Goal: Task Accomplishment & Management: Manage account settings

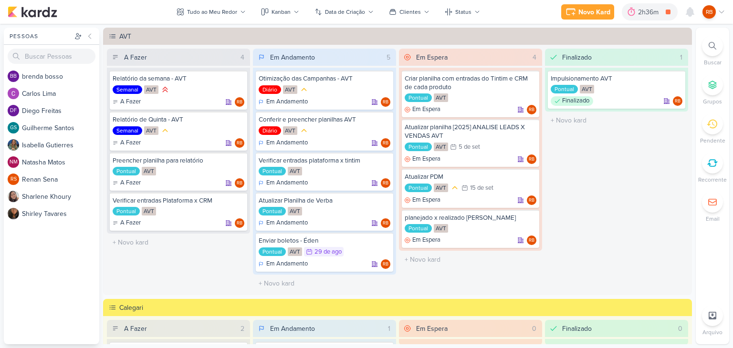
click at [650, 14] on div "2h36m" at bounding box center [649, 12] width 23 height 10
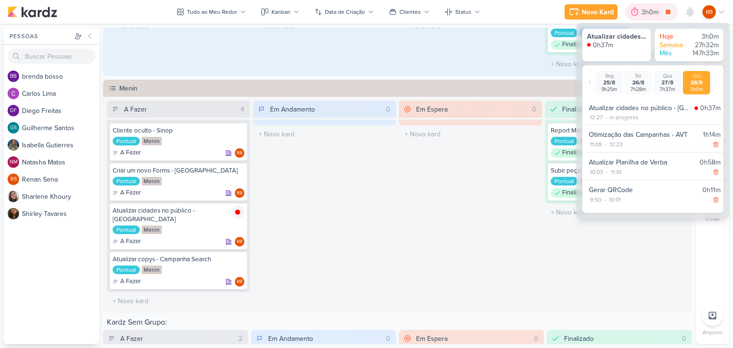
click at [649, 14] on div "3h0m" at bounding box center [651, 12] width 20 height 10
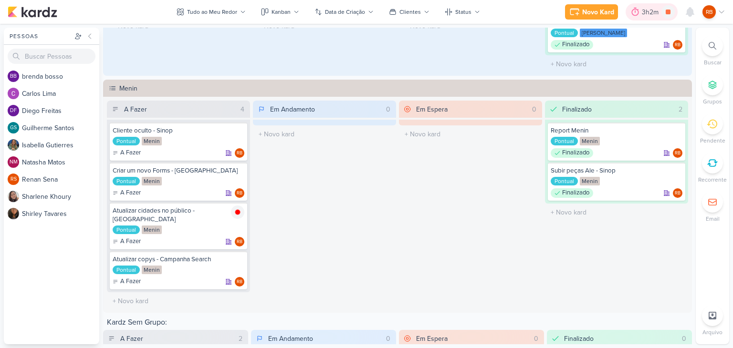
click at [647, 9] on div "3h2m" at bounding box center [652, 12] width 20 height 10
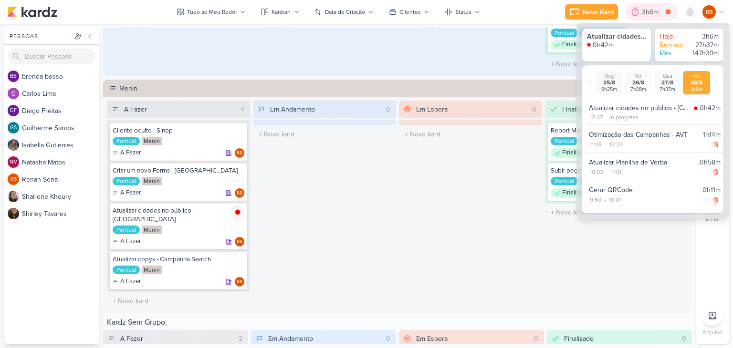
click at [647, 9] on div "3h6m" at bounding box center [652, 12] width 20 height 10
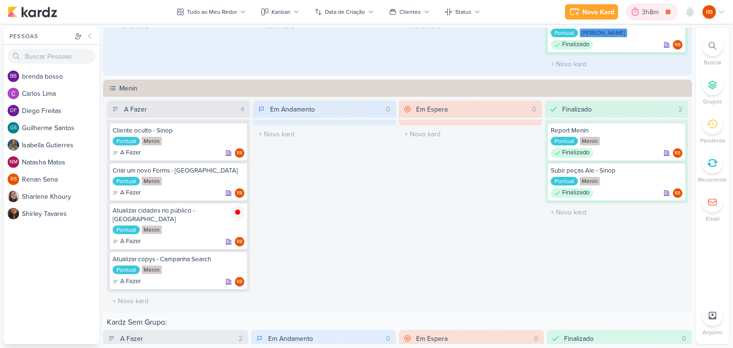
click at [647, 13] on div "3h8m" at bounding box center [652, 12] width 20 height 10
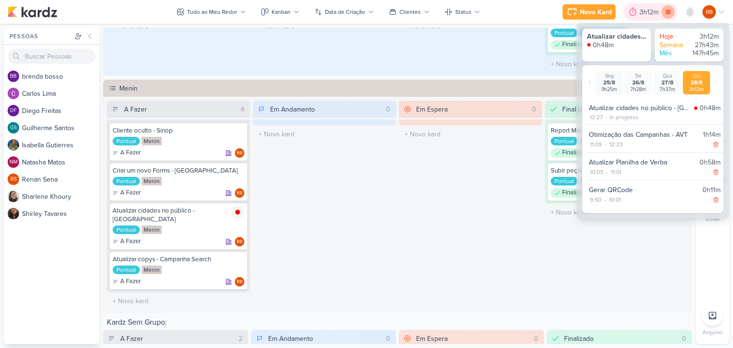
click at [666, 12] on icon at bounding box center [668, 12] width 5 height 5
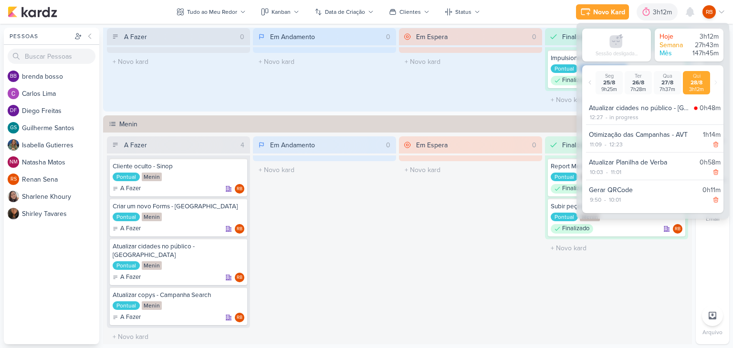
scroll to position [430, 0]
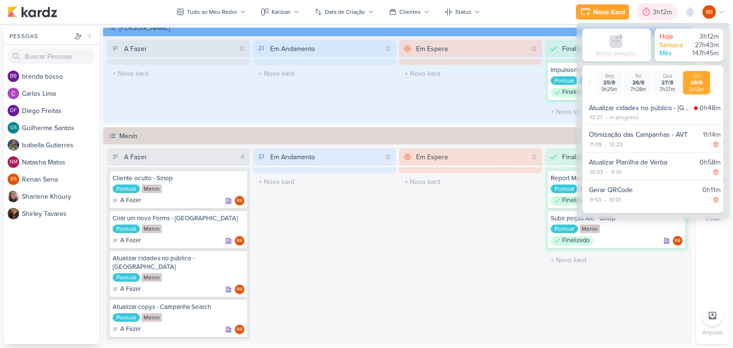
click at [660, 6] on div "3h12m" at bounding box center [657, 11] width 41 height 17
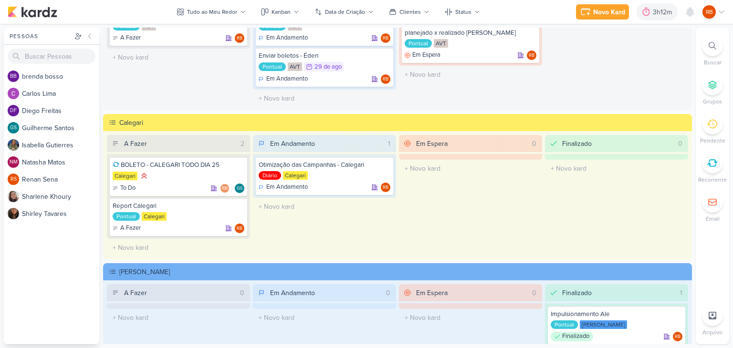
scroll to position [179, 0]
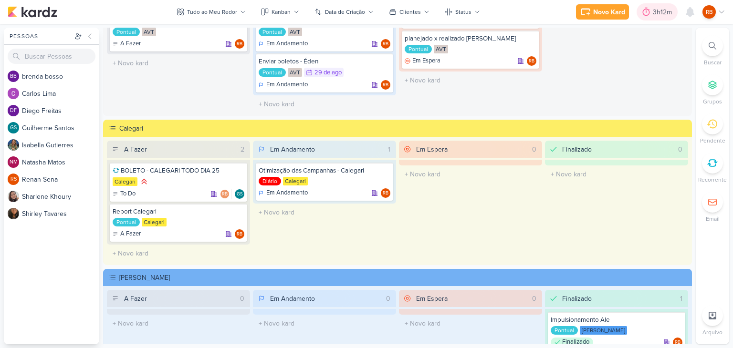
click at [655, 13] on div "3h12m" at bounding box center [664, 12] width 22 height 10
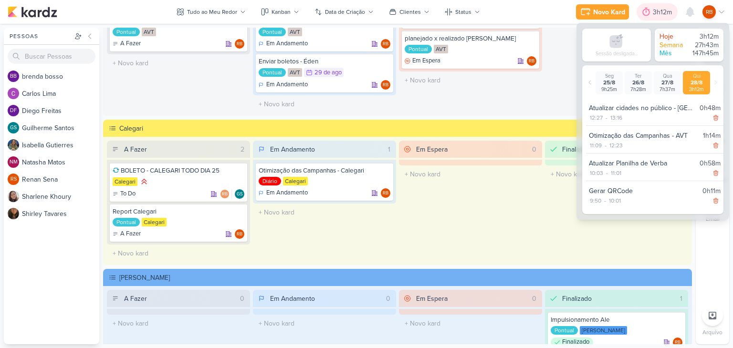
click at [655, 13] on div "3h12m" at bounding box center [664, 12] width 22 height 10
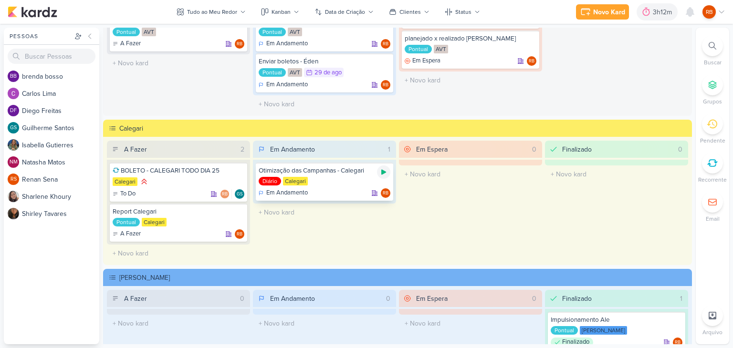
click at [382, 168] on icon at bounding box center [384, 172] width 8 height 8
click at [648, 11] on div "3h12m" at bounding box center [650, 12] width 22 height 10
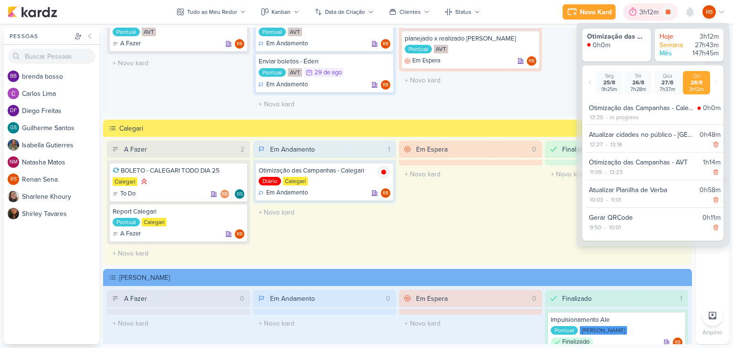
click at [648, 11] on div "3h12m" at bounding box center [650, 12] width 22 height 10
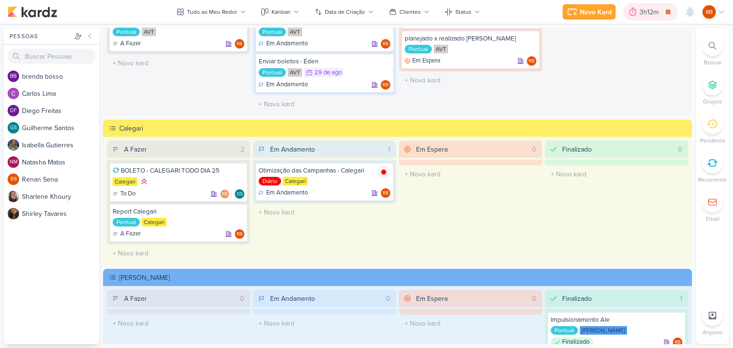
click at [648, 11] on div "3h12m" at bounding box center [650, 12] width 22 height 10
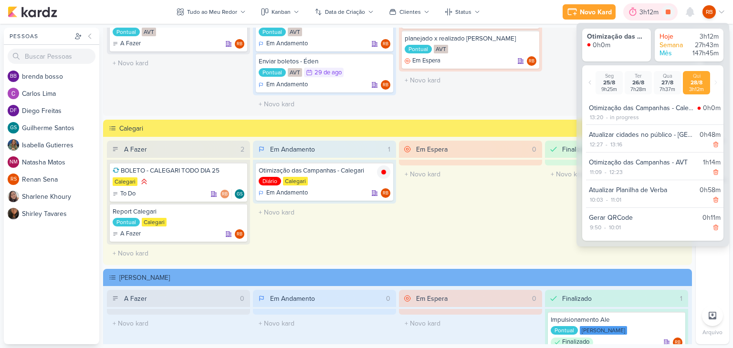
click at [648, 11] on div "3h12m" at bounding box center [650, 12] width 22 height 10
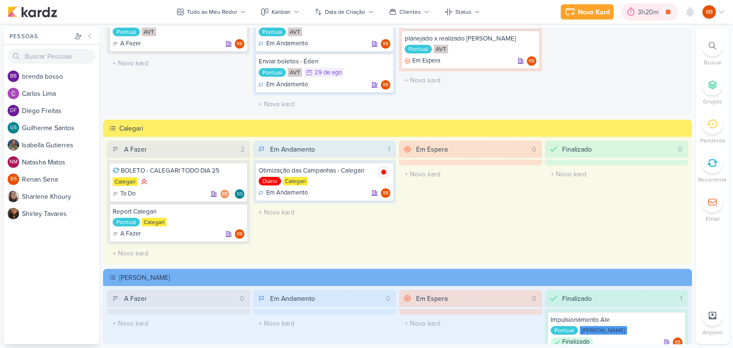
click at [646, 3] on div "3h20m" at bounding box center [649, 11] width 56 height 17
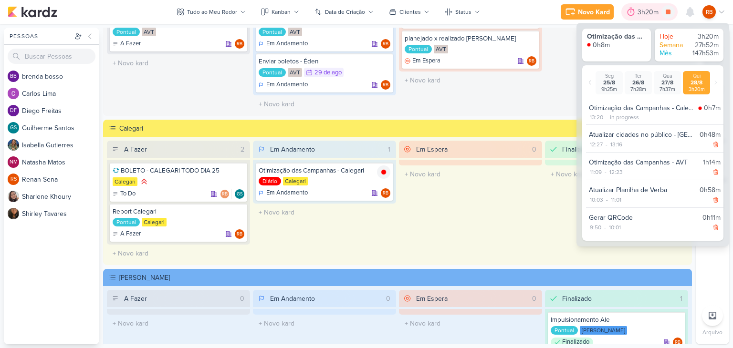
click at [645, 14] on div "3h20m" at bounding box center [650, 12] width 24 height 10
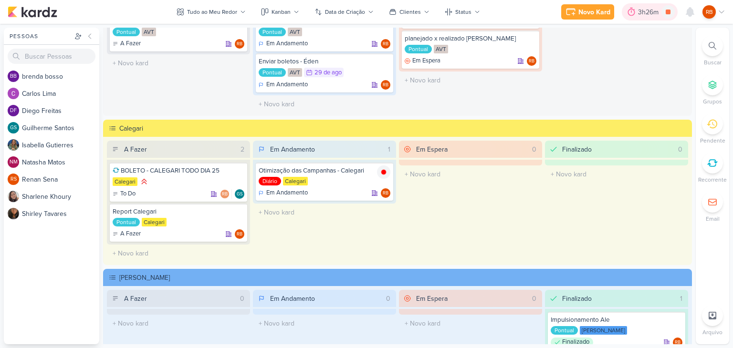
click at [646, 10] on div "3h26m" at bounding box center [649, 12] width 23 height 10
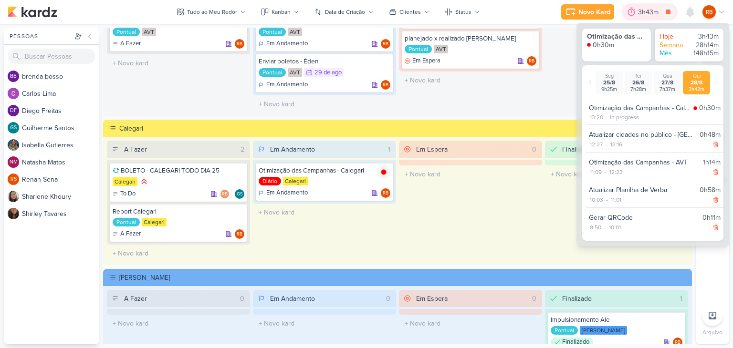
click at [645, 9] on div "3h43m" at bounding box center [649, 12] width 23 height 10
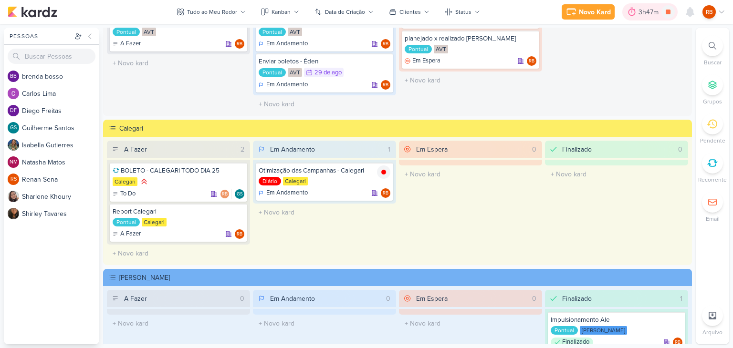
click at [645, 7] on div "3h47m" at bounding box center [650, 12] width 23 height 10
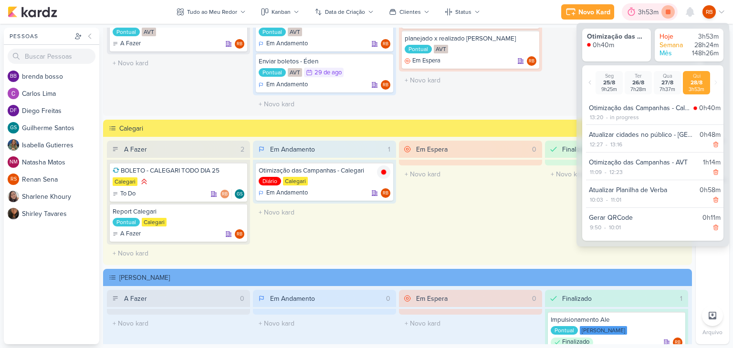
click at [665, 12] on icon at bounding box center [667, 11] width 13 height 13
click at [487, 215] on div "Em Espera 0 O título do kard deve ter menos que 100 caracteres" at bounding box center [470, 202] width 143 height 122
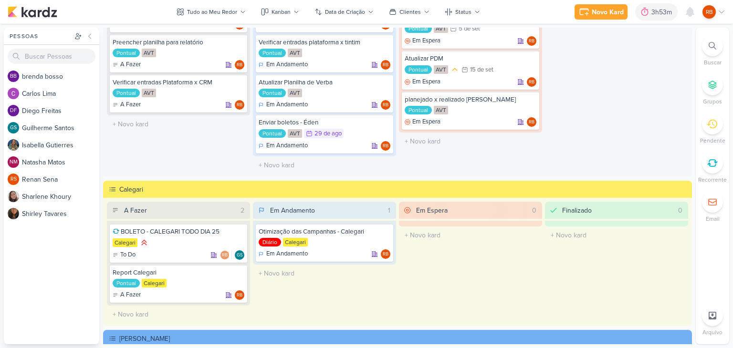
scroll to position [0, 0]
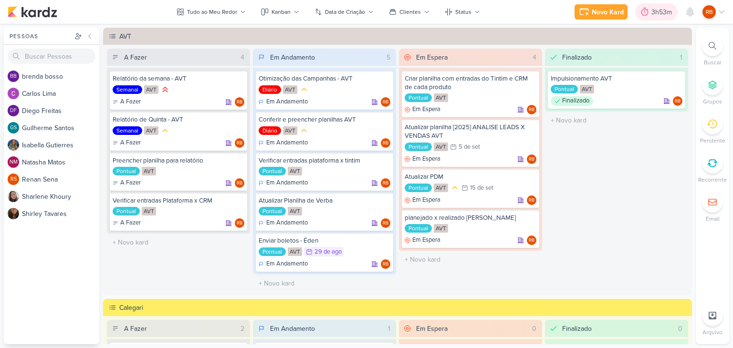
click at [660, 6] on div "3h53m" at bounding box center [656, 11] width 42 height 17
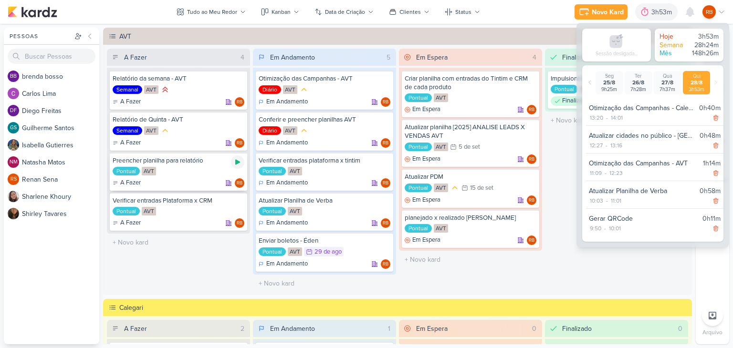
click at [237, 163] on icon at bounding box center [237, 162] width 5 height 5
click at [576, 271] on div "Finalizado 1 Impulsionamento AVT Pontual AVT Finalizado RB" at bounding box center [616, 171] width 143 height 244
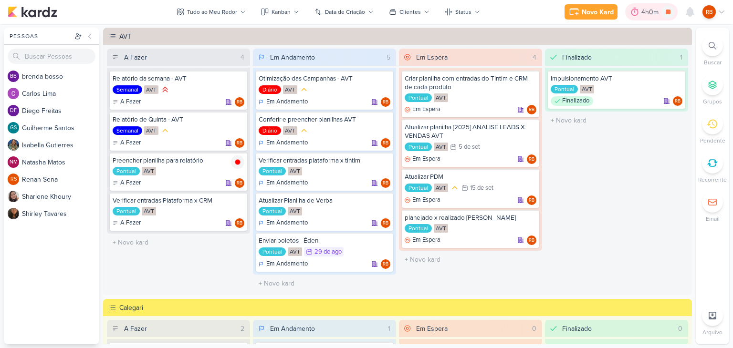
click at [649, 15] on div "4h0m" at bounding box center [651, 12] width 20 height 10
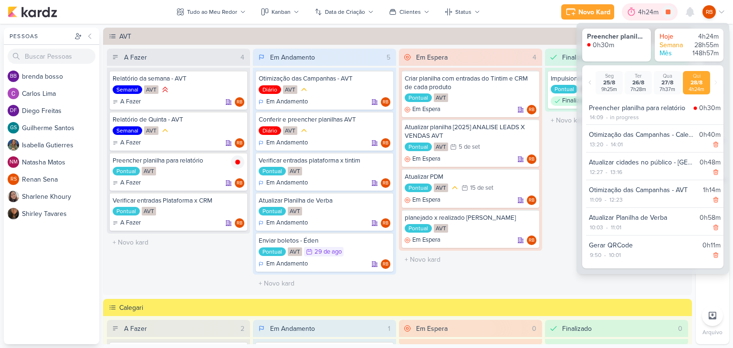
click at [649, 14] on div "4h24m" at bounding box center [649, 12] width 23 height 10
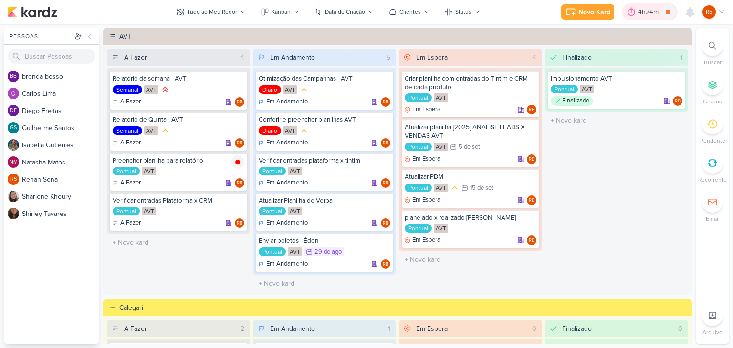
click at [651, 12] on div "4h24m" at bounding box center [649, 12] width 23 height 10
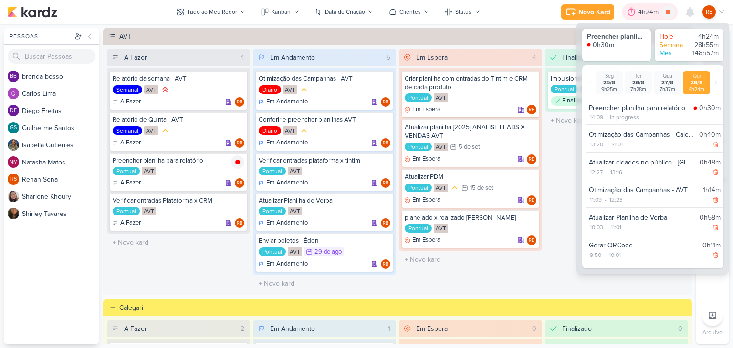
click at [651, 12] on div "4h24m" at bounding box center [649, 12] width 23 height 10
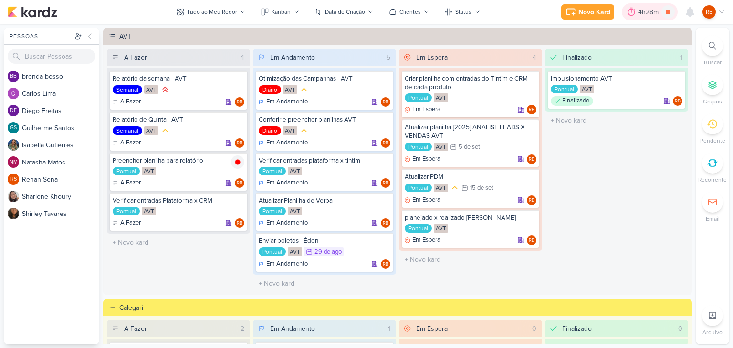
click at [651, 14] on div "4h28m" at bounding box center [649, 12] width 23 height 10
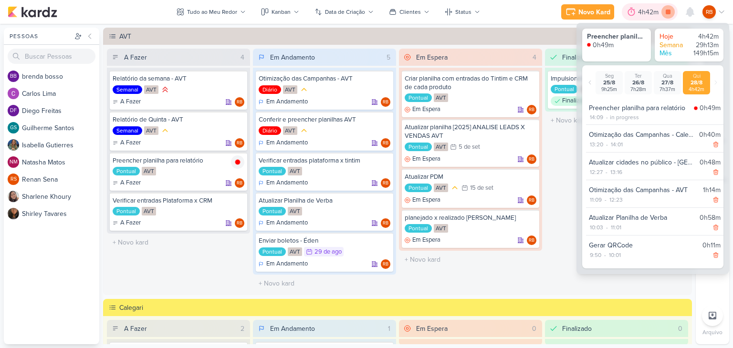
click at [666, 12] on icon at bounding box center [668, 12] width 5 height 5
click at [651, 10] on div "4h42m" at bounding box center [662, 12] width 23 height 10
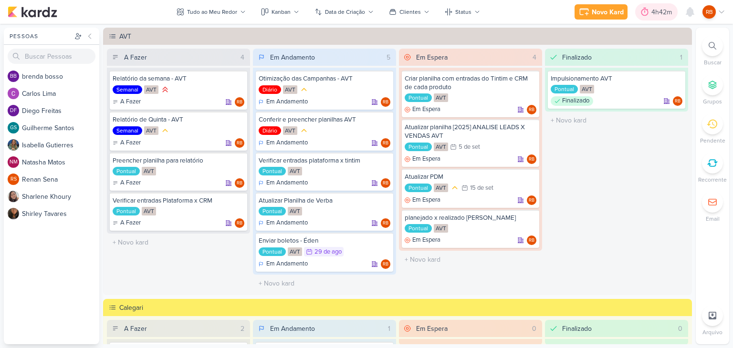
click at [655, 14] on div "4h42m" at bounding box center [662, 12] width 23 height 10
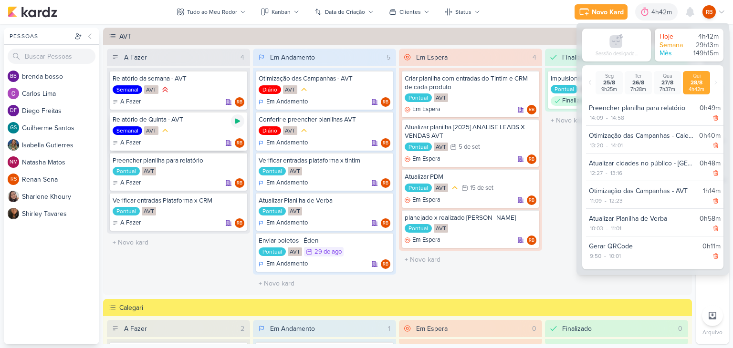
click at [237, 122] on icon at bounding box center [237, 121] width 5 height 5
click at [639, 11] on div "4h52m" at bounding box center [649, 12] width 23 height 10
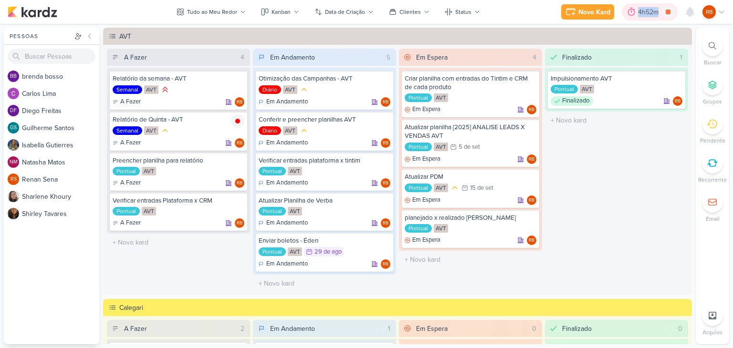
click at [639, 11] on div "4h52m" at bounding box center [649, 12] width 23 height 10
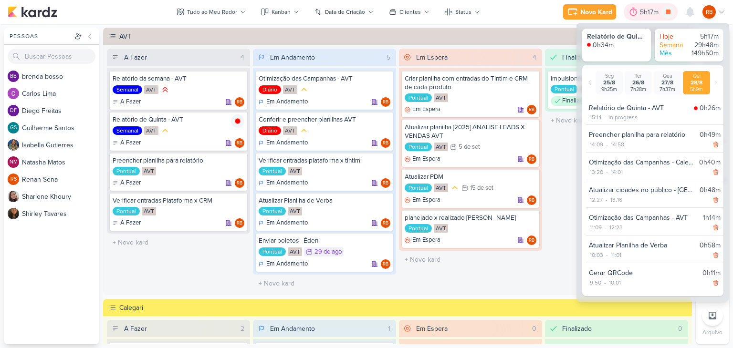
click at [649, 12] on div "5h17m" at bounding box center [650, 12] width 21 height 10
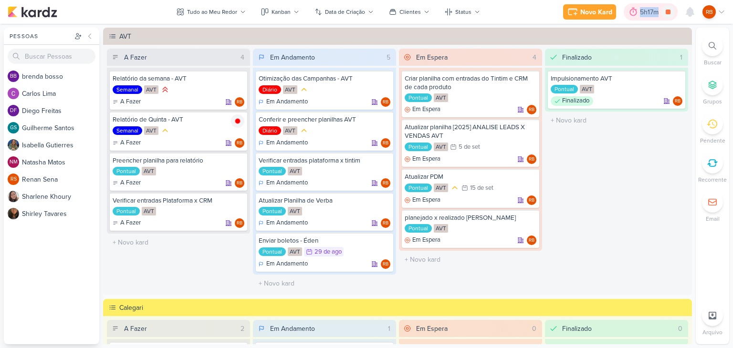
click at [649, 12] on div "5h17m" at bounding box center [650, 12] width 21 height 10
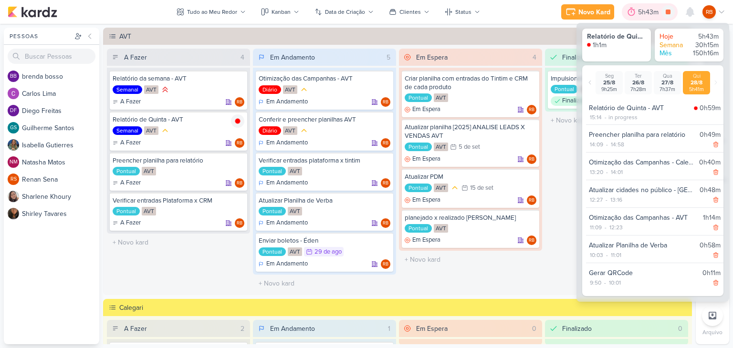
click at [661, 8] on div "5h43m" at bounding box center [649, 12] width 23 height 10
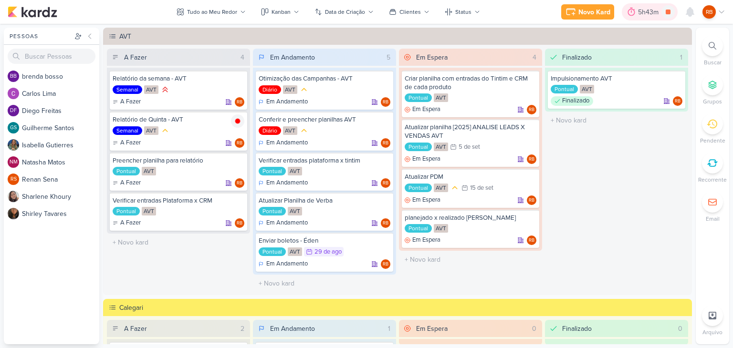
click at [645, 15] on div "5h43m" at bounding box center [649, 12] width 23 height 10
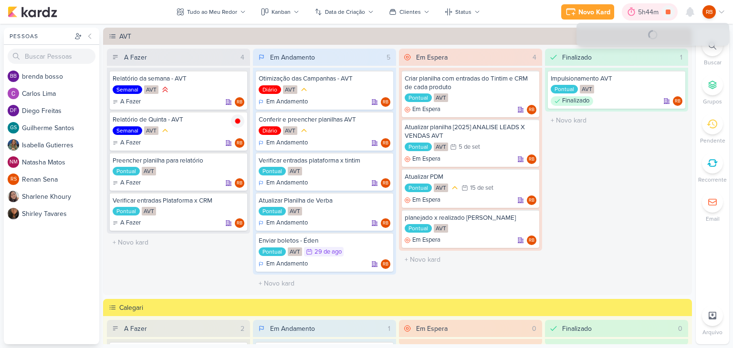
click at [645, 14] on div "5h44m" at bounding box center [649, 12] width 23 height 10
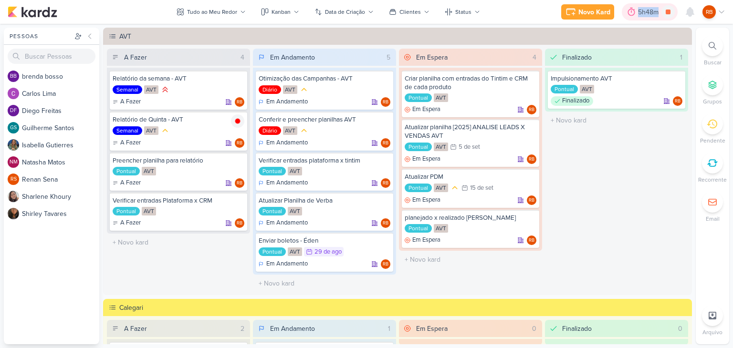
click at [645, 14] on div "5h48m" at bounding box center [649, 12] width 23 height 10
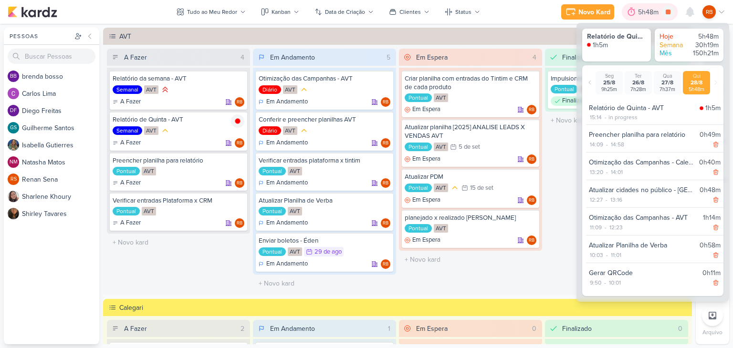
click at [645, 14] on div "5h48m" at bounding box center [649, 12] width 23 height 10
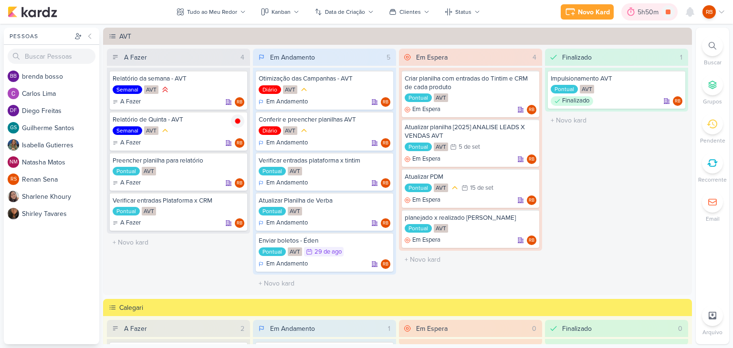
click at [648, 13] on div "5h50m" at bounding box center [650, 12] width 24 height 10
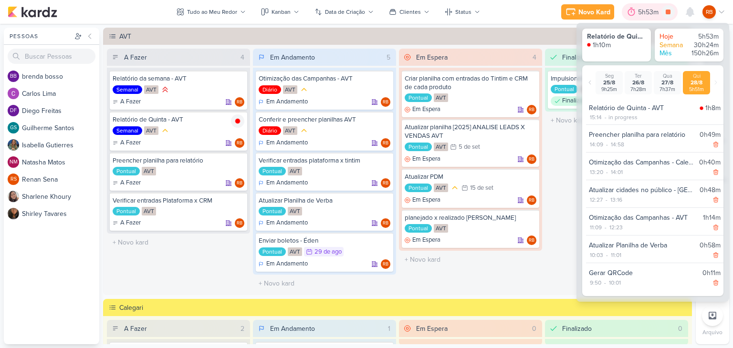
click at [643, 8] on div "5h53m" at bounding box center [649, 12] width 23 height 10
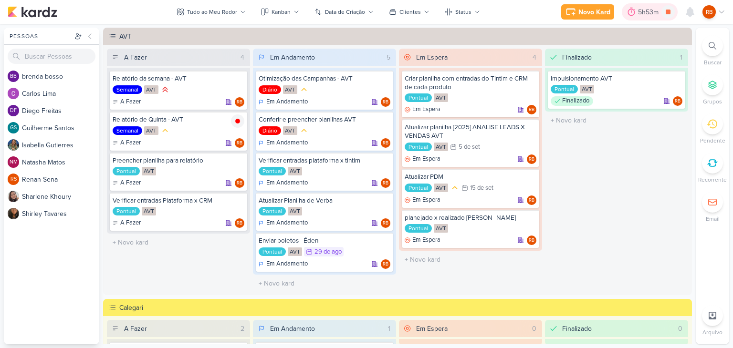
click at [646, 9] on div "5h53m" at bounding box center [649, 12] width 23 height 10
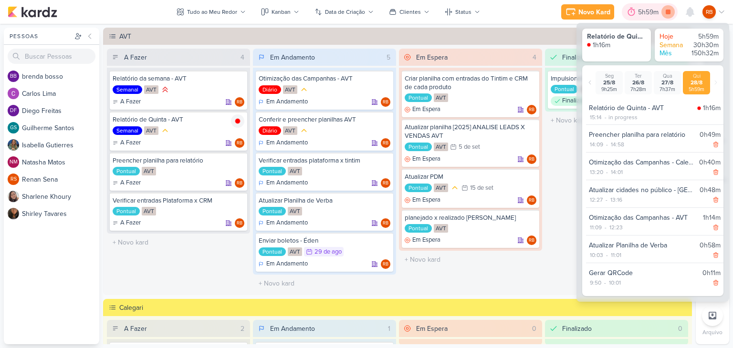
click at [667, 8] on icon at bounding box center [667, 11] width 13 height 13
click at [512, 10] on div "Novo Kard Ctrl + k 5h59m [GEOGRAPHIC_DATA] - AVT 1h16m Hoje 5h59m Semana 30h30m…" at bounding box center [367, 12] width 718 height 24
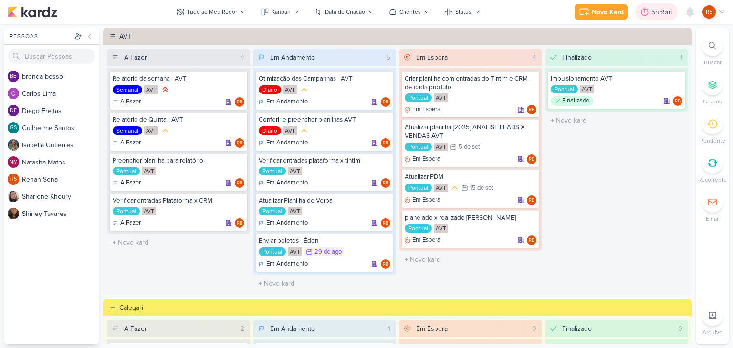
click at [651, 12] on div "5h59m" at bounding box center [662, 12] width 23 height 10
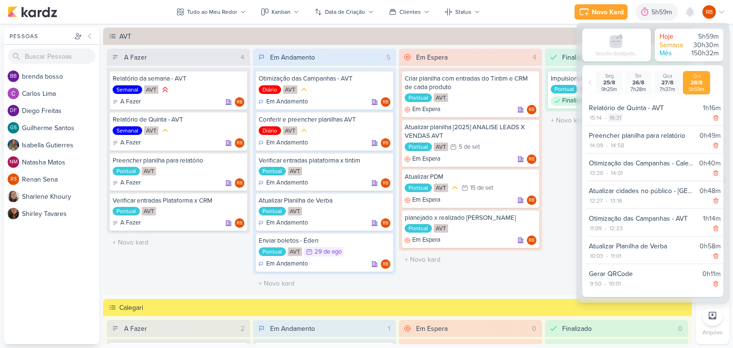
click at [618, 119] on div "16:31" at bounding box center [615, 118] width 14 height 9
select select "16"
click at [629, 134] on select "00 01 02 03 04 05 06 07 08 09 10 11 12 13 14 15 16 17 18 19 20 21 22 23 24 25 2…" at bounding box center [631, 130] width 13 height 11
click at [625, 125] on select "00 01 02 03 04 05 06 07 08 09 10 11 12 13 14 15 16 17 18 19 20 21 22 23 24 25 2…" at bounding box center [631, 130] width 13 height 11
click at [644, 132] on icon at bounding box center [645, 130] width 11 height 11
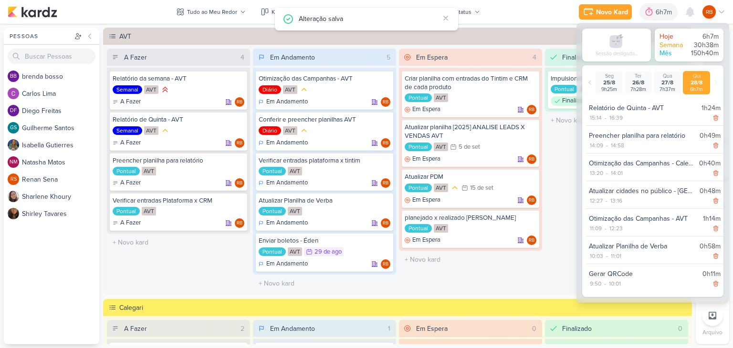
click at [532, 3] on div "Novo Kard Ctrl + k 6h7m Sessão desligada... Hoje 6h7m Semana 30h38m Mês 150h40m" at bounding box center [367, 12] width 718 height 24
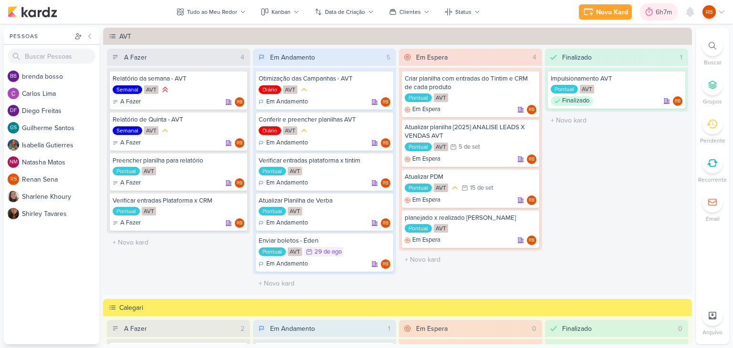
click at [651, 11] on icon at bounding box center [649, 12] width 7 height 9
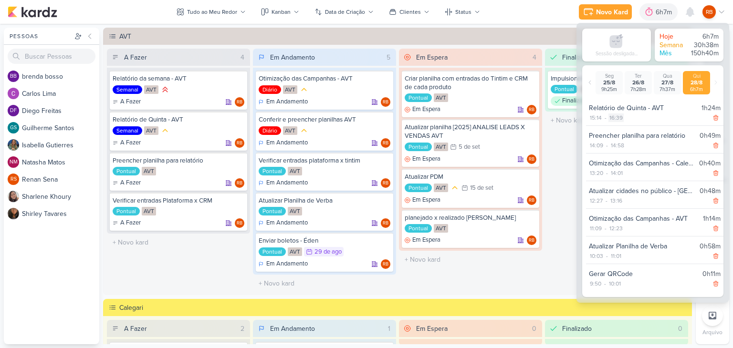
click at [615, 118] on div "16:39" at bounding box center [615, 118] width 15 height 9
click at [630, 129] on select "00 01 02 03 04 05 06 07 08 09 10 11 12 13 14 15 16 17 18 19 20 21 22 23 24 25 2…" at bounding box center [631, 130] width 13 height 11
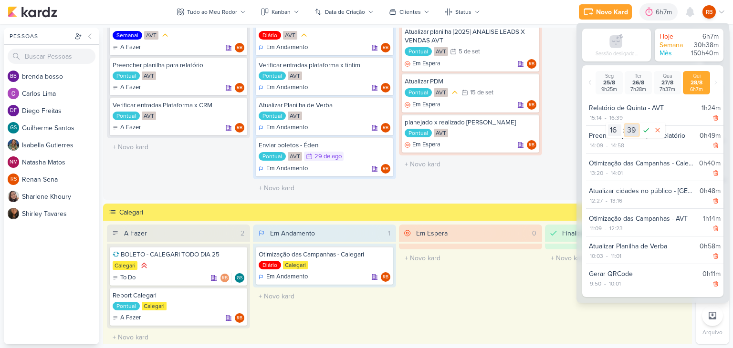
click at [634, 127] on select "00 01 02 03 04 05 06 07 08 09 10 11 12 13 14 15 16 17 18 19 20 21 22 23 24 25 2…" at bounding box center [631, 130] width 13 height 11
click at [636, 129] on select "00 01 02 03 04 05 06 07 08 09 10 11 12 13 14 15 16 17 18 19 20 21 22 23 24 25 2…" at bounding box center [631, 130] width 13 height 11
click at [629, 132] on select "00 01 02 03 04 05 06 07 08 09 10 11 12 13 14 15 16 17 18 19 20 21 22 23 24 25 2…" at bounding box center [631, 130] width 13 height 11
click at [632, 129] on select "00 01 02 03 04 05 06 07 08 09 10 11 12 13 14 15 16 17 18 19 20 21 22 23 24 25 2…" at bounding box center [631, 130] width 13 height 11
select select "56"
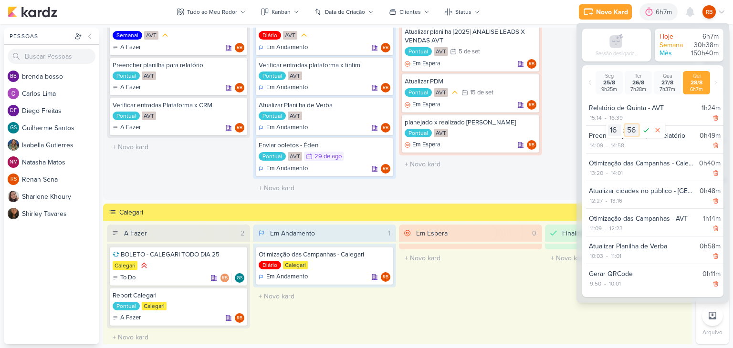
click at [625, 125] on select "00 01 02 03 04 05 06 07 08 09 10 11 12 13 14 15 16 17 18 19 20 21 22 23 24 25 2…" at bounding box center [631, 130] width 13 height 11
click at [643, 130] on icon at bounding box center [645, 130] width 11 height 11
click at [654, 12] on div "6h24m" at bounding box center [662, 12] width 23 height 10
